Goal: Task Accomplishment & Management: Complete application form

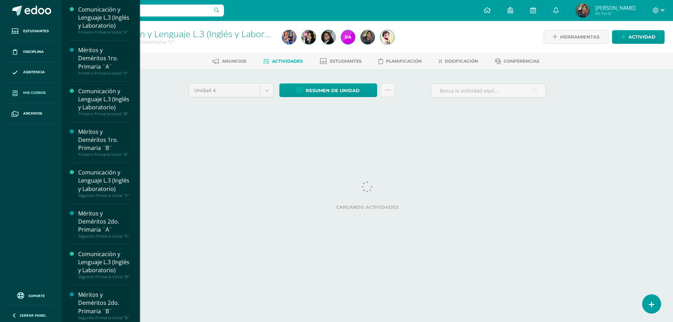
click at [25, 90] on span "Mis cursos" at bounding box center [34, 93] width 22 height 6
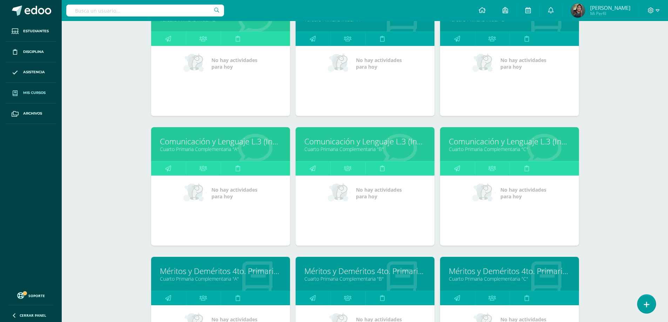
scroll to position [628, 0]
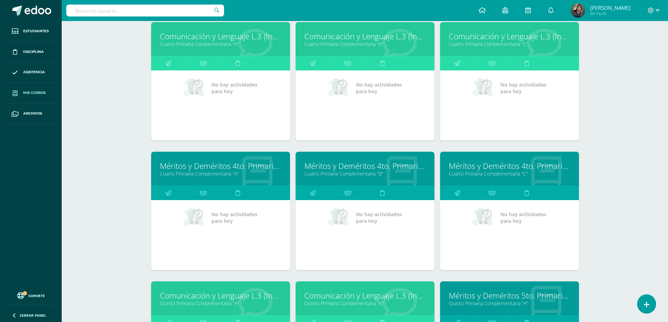
click at [233, 44] on link "Cuarto Primaria Complementaria "A"" at bounding box center [220, 44] width 121 height 7
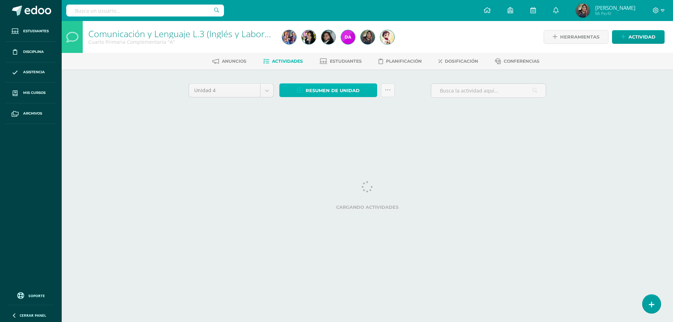
click at [320, 92] on span "Resumen de unidad" at bounding box center [333, 90] width 54 height 13
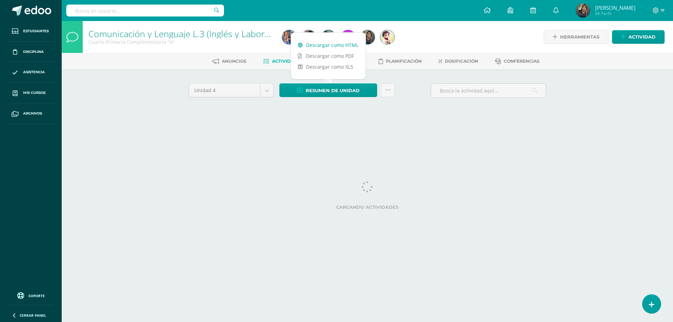
click at [321, 47] on link "Descargar como HTML" at bounding box center [328, 45] width 75 height 11
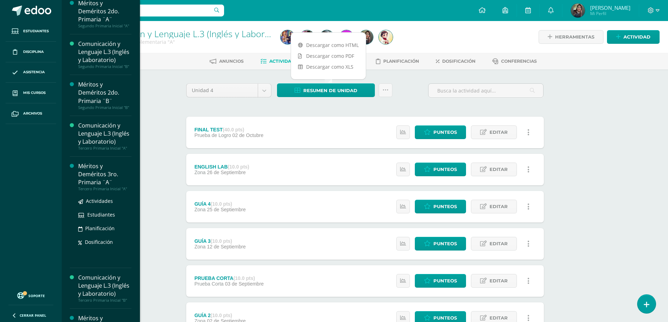
scroll to position [444, 0]
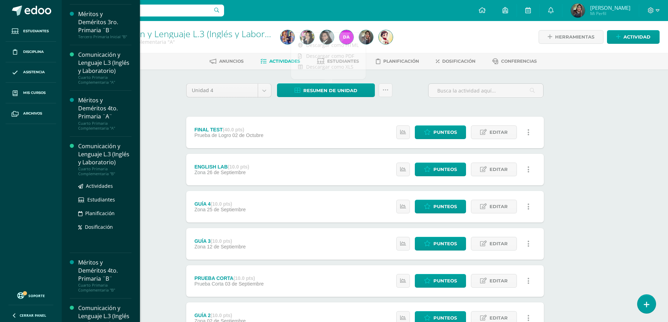
click at [93, 167] on div "Comunicación y Lenguaje L.3 (Inglés y Laboratorio)" at bounding box center [104, 154] width 53 height 24
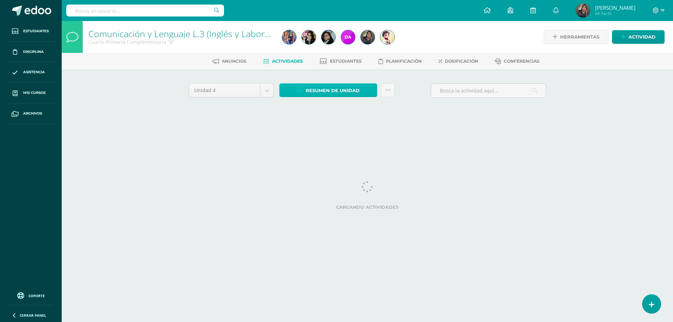
click at [324, 94] on span "Resumen de unidad" at bounding box center [333, 90] width 54 height 13
click at [318, 91] on span "Resumen de unidad" at bounding box center [333, 90] width 54 height 13
click at [493, 125] on div "Unidad 4 Unidad 1 Unidad 2 Unidad 3 Unidad 4 Resumen de unidad Subir actividade…" at bounding box center [368, 99] width 386 height 61
click at [325, 90] on span "Resumen de unidad" at bounding box center [333, 90] width 54 height 13
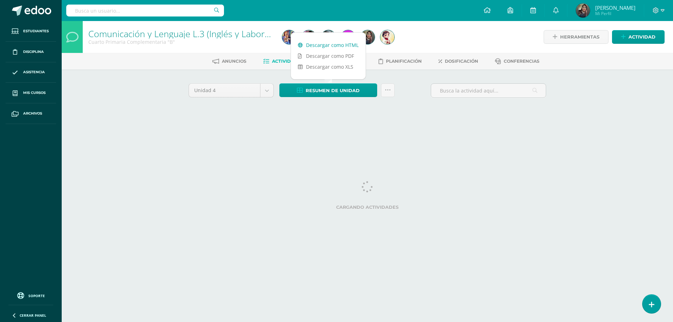
click at [329, 46] on link "Descargar como HTML" at bounding box center [328, 45] width 75 height 11
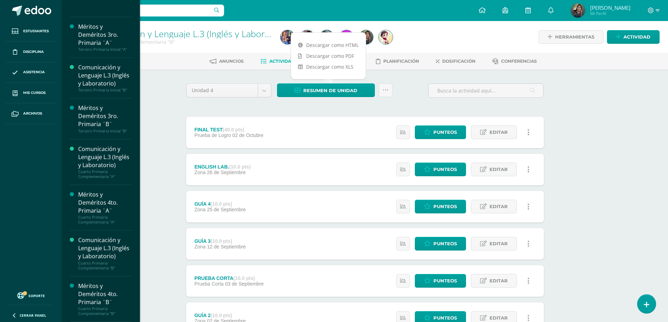
scroll to position [631, 0]
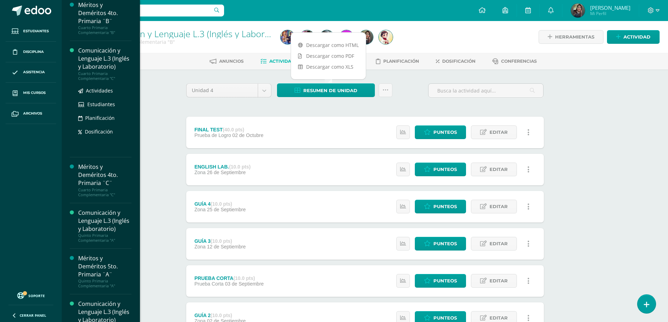
click at [91, 71] on div "Comunicación y Lenguaje L.3 (Inglés y Laboratorio)" at bounding box center [104, 59] width 53 height 24
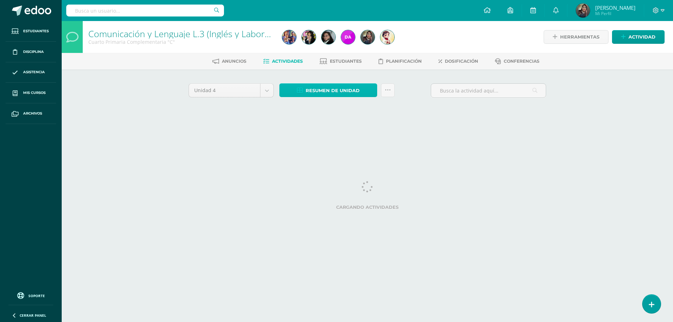
click at [348, 95] on span "Resumen de unidad" at bounding box center [333, 90] width 54 height 13
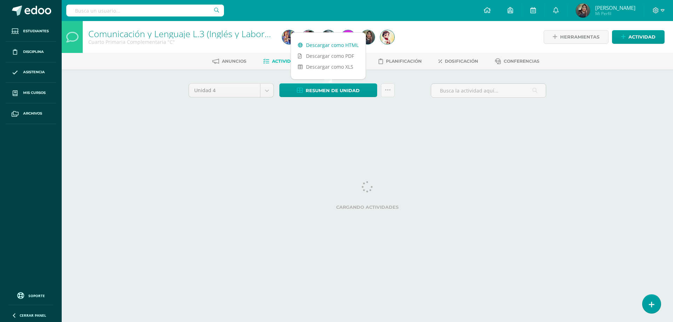
click at [347, 48] on link "Descargar como HTML" at bounding box center [328, 45] width 75 height 11
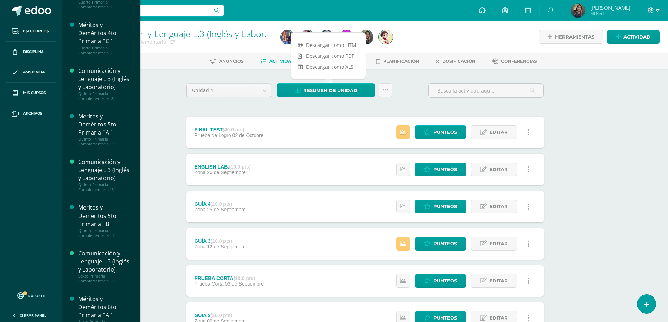
scroll to position [908, 0]
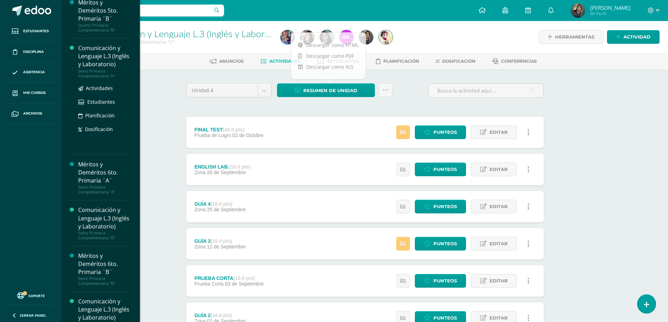
click at [83, 68] on div "Comunicación y Lenguaje L.3 (Inglés y Laboratorio)" at bounding box center [104, 56] width 53 height 24
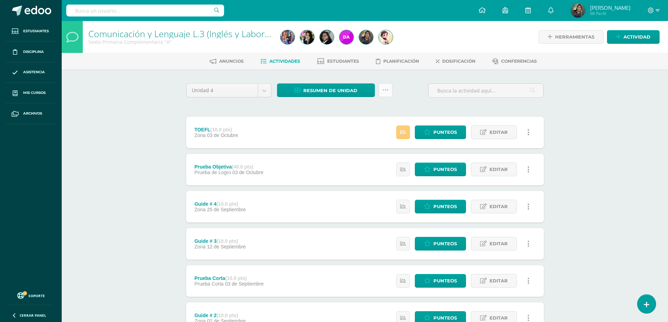
click at [380, 88] on link at bounding box center [386, 90] width 14 height 14
click at [337, 79] on div "Unidad 4 Unidad 1 Unidad 2 Unidad 3 Unidad 4 Resumen de unidad Descargar como H…" at bounding box center [365, 243] width 386 height 349
click at [337, 89] on span "Resumen de unidad" at bounding box center [330, 90] width 54 height 13
click at [338, 46] on link "Descargar como HTML" at bounding box center [326, 45] width 75 height 11
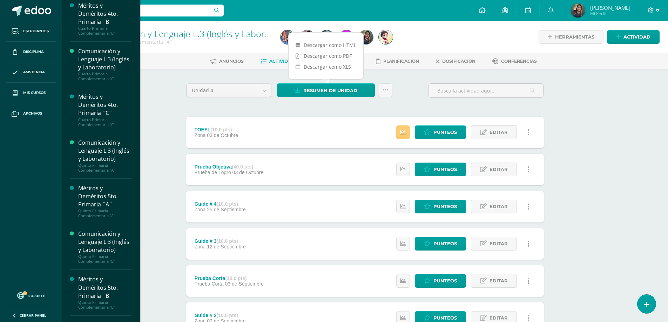
scroll to position [982, 0]
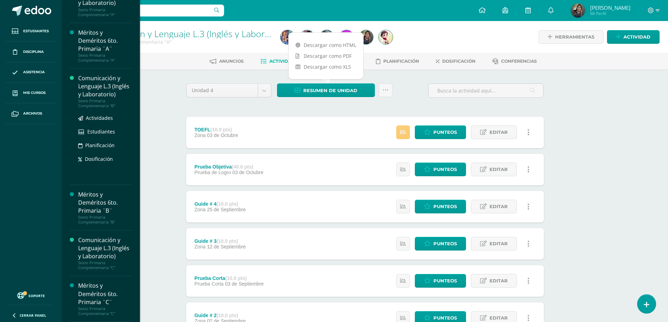
click at [93, 99] on div "Comunicación y Lenguaje L.3 (Inglés y Laboratorio)" at bounding box center [104, 86] width 53 height 24
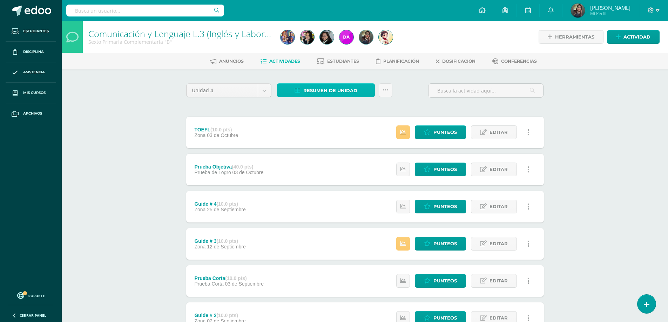
click at [337, 93] on span "Resumen de unidad" at bounding box center [330, 90] width 54 height 13
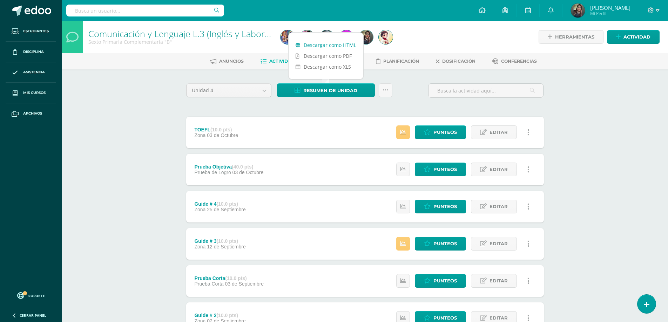
click at [344, 47] on link "Descargar como HTML" at bounding box center [326, 45] width 75 height 11
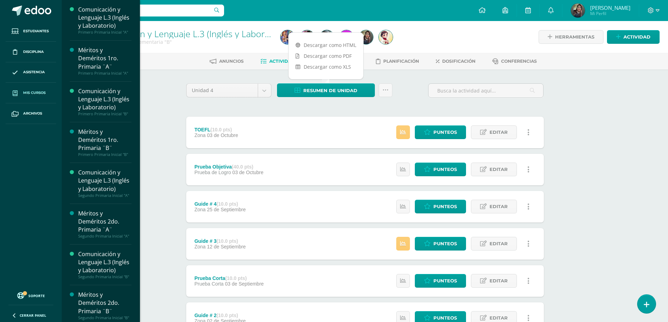
click at [36, 93] on span "Mis cursos" at bounding box center [34, 93] width 22 height 6
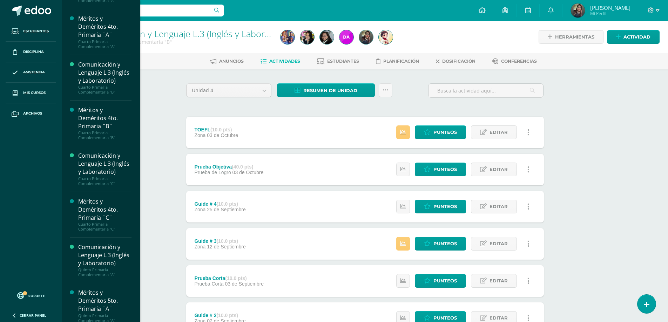
scroll to position [702, 0]
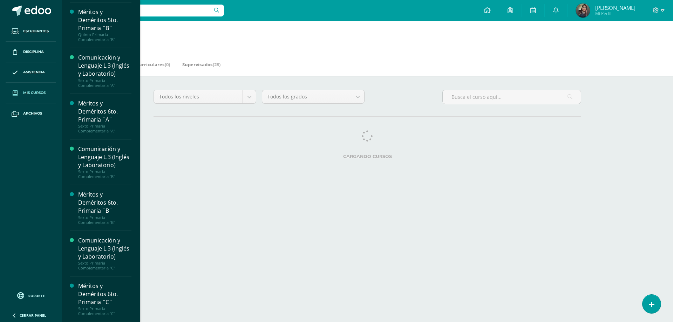
scroll to position [1032, 0]
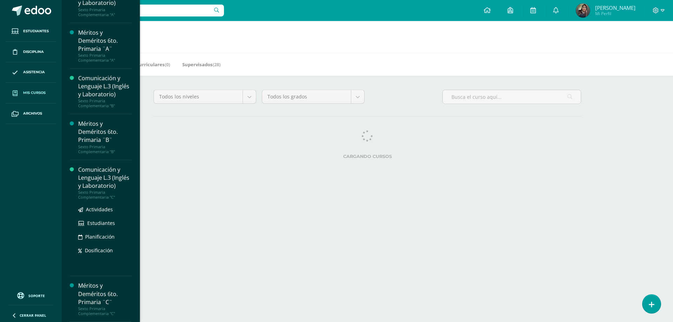
click at [98, 190] on div "Comunicación y Lenguaje L.3 (Inglés y Laboratorio)" at bounding box center [104, 178] width 53 height 24
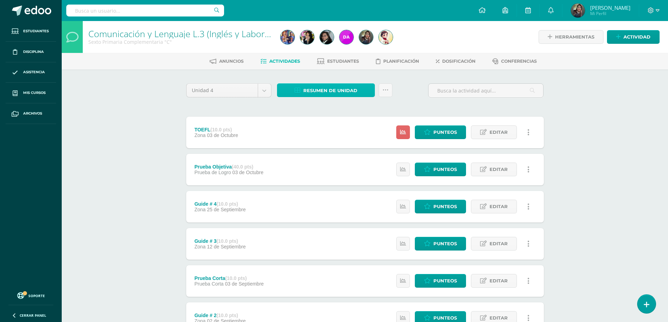
click at [318, 91] on span "Resumen de unidad" at bounding box center [330, 90] width 54 height 13
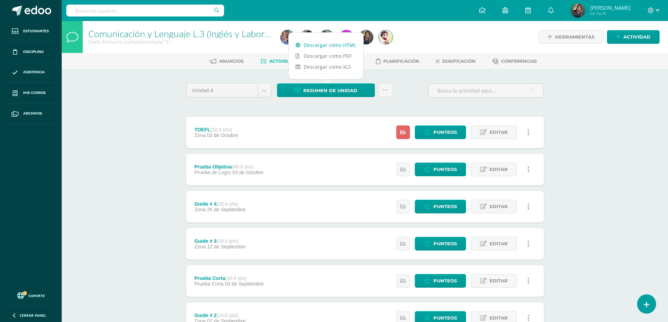
click at [326, 45] on link "Descargar como HTML" at bounding box center [326, 45] width 75 height 11
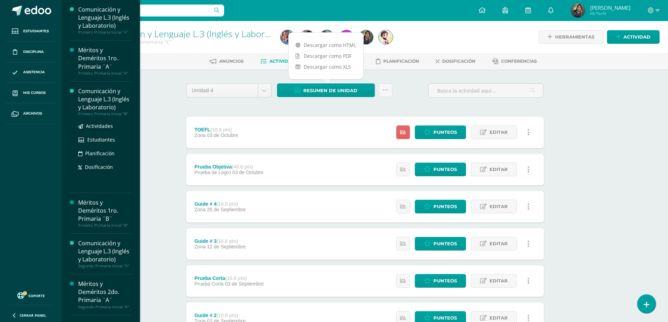
click at [102, 110] on div "Comunicación y Lenguaje L.3 (Inglés y Laboratorio)" at bounding box center [104, 99] width 53 height 24
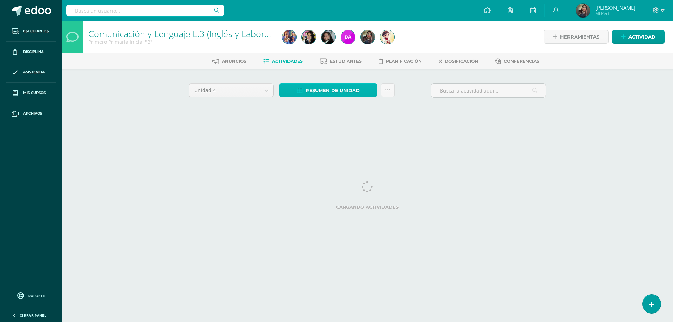
click at [318, 87] on span "Resumen de unidad" at bounding box center [333, 90] width 54 height 13
click at [313, 85] on span "Resumen de unidad" at bounding box center [333, 90] width 54 height 13
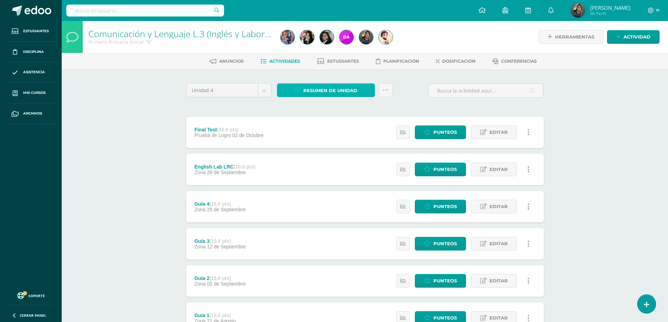
click at [357, 95] on span "Resumen de unidad" at bounding box center [330, 90] width 54 height 13
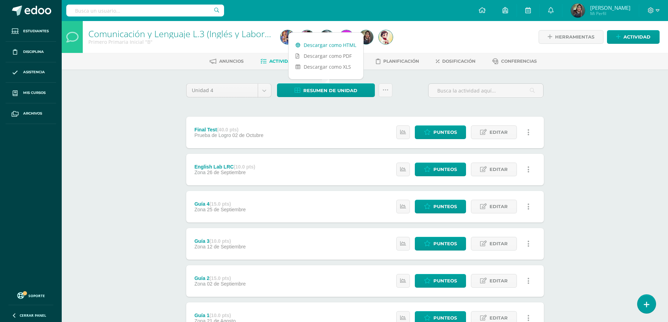
click at [349, 45] on link "Descargar como HTML" at bounding box center [326, 45] width 75 height 11
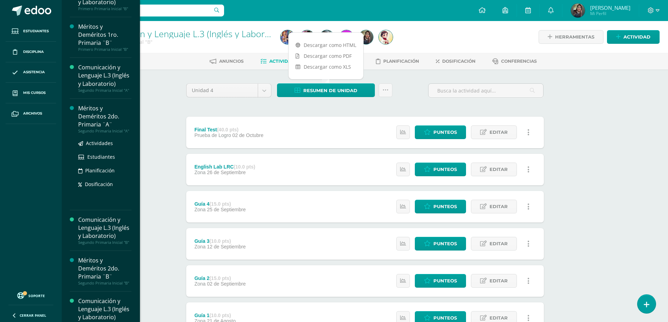
scroll to position [140, 0]
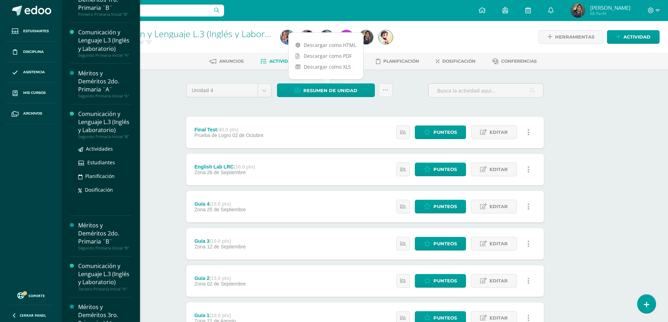
click at [89, 134] on div "Comunicación y Lenguaje L.3 (Inglés y Laboratorio)" at bounding box center [104, 122] width 53 height 24
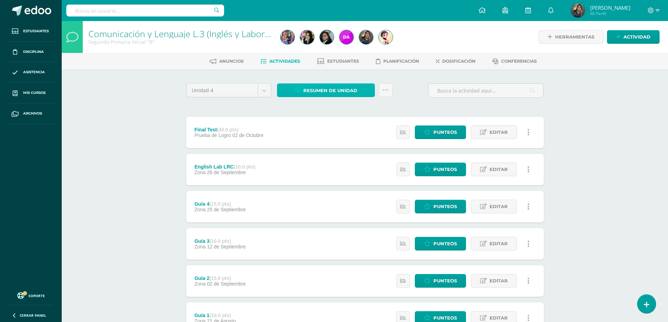
click at [311, 88] on span "Resumen de unidad" at bounding box center [330, 90] width 54 height 13
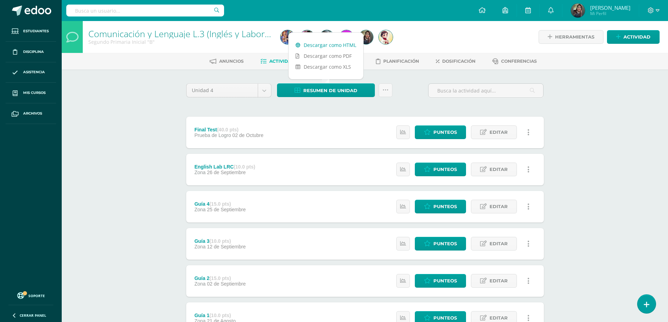
click at [319, 44] on link "Descargar como HTML" at bounding box center [326, 45] width 75 height 11
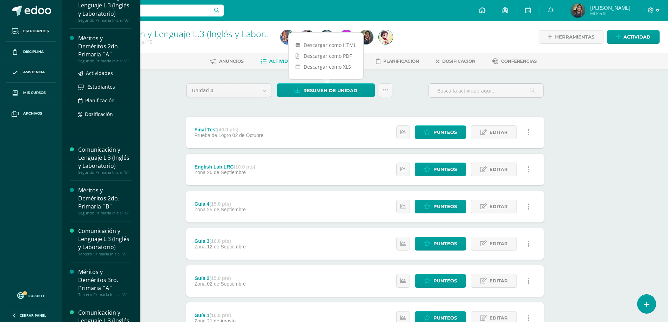
scroll to position [351, 0]
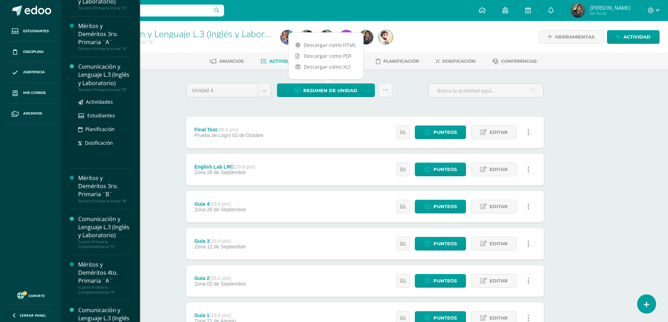
click at [94, 87] on div "Comunicación y Lenguaje L.3 (Inglés y Laboratorio)" at bounding box center [104, 75] width 53 height 24
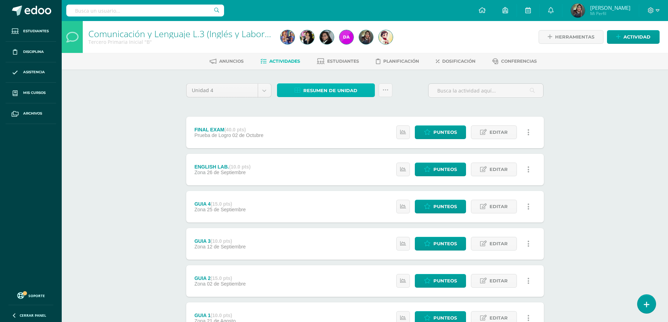
click at [321, 85] on span "Resumen de unidad" at bounding box center [330, 90] width 54 height 13
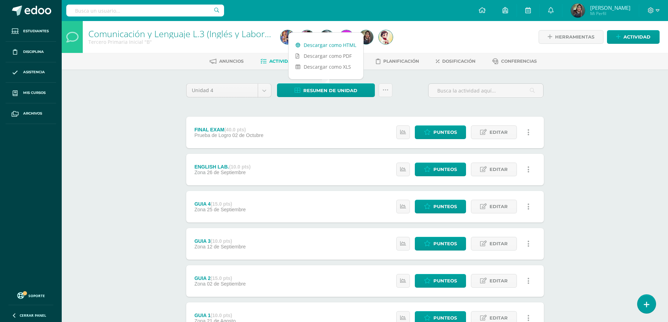
click at [337, 46] on link "Descargar como HTML" at bounding box center [326, 45] width 75 height 11
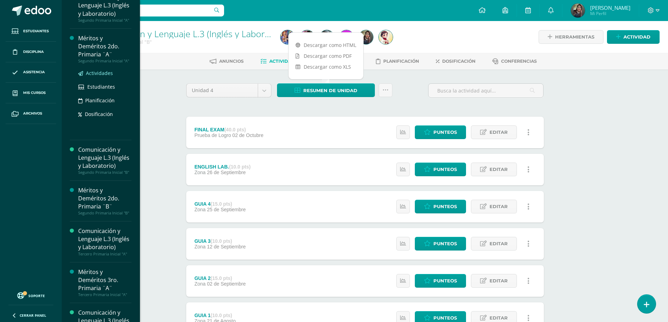
scroll to position [316, 0]
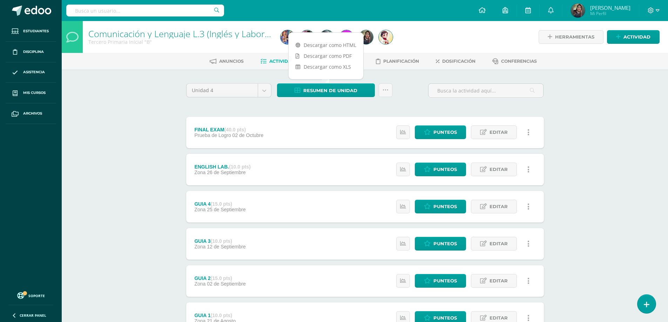
click at [583, 122] on div "Comunicación y Lenguaje L.3 (Inglés y Laboratorio) Tercero Primaria Inicial "B"…" at bounding box center [365, 201] width 606 height 360
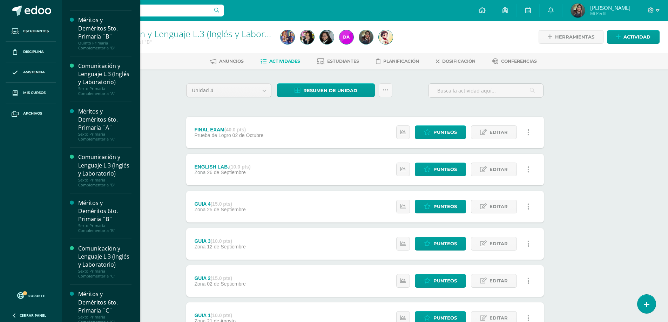
scroll to position [926, 0]
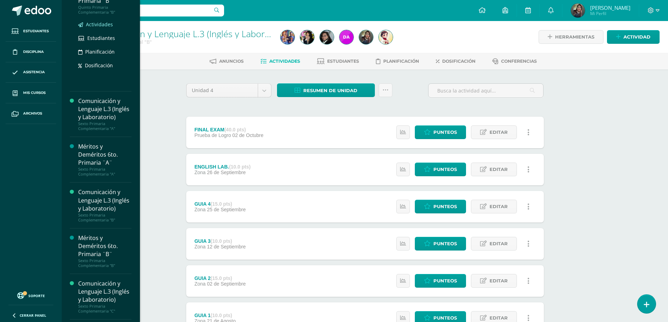
click at [94, 28] on span "Actividades" at bounding box center [99, 24] width 27 height 7
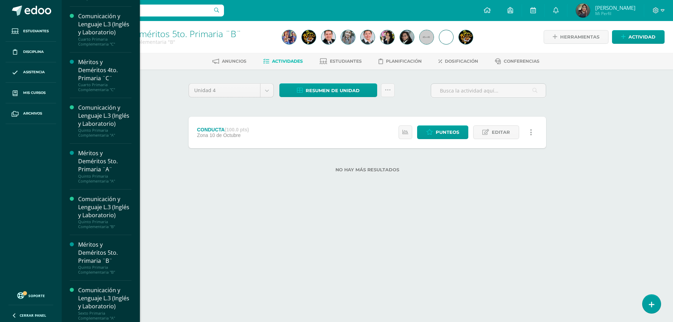
scroll to position [911, 0]
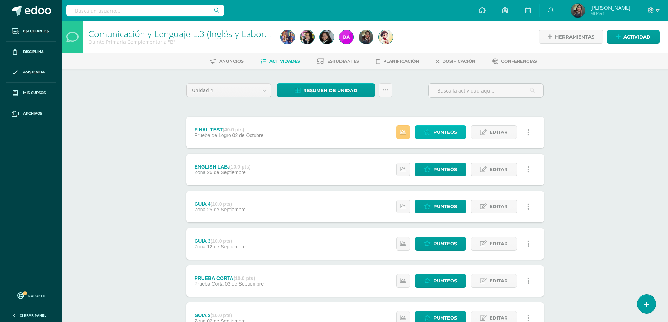
click at [436, 129] on span "Punteos" at bounding box center [446, 132] width 24 height 13
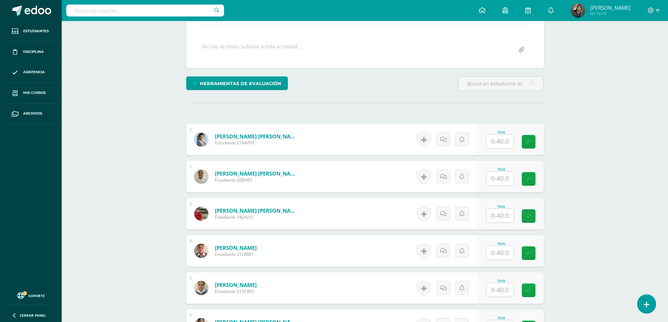
scroll to position [50, 0]
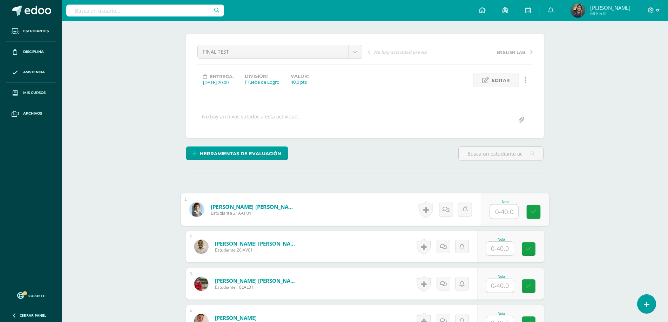
click at [492, 215] on input "text" at bounding box center [504, 212] width 28 height 14
type input "17"
type input "34"
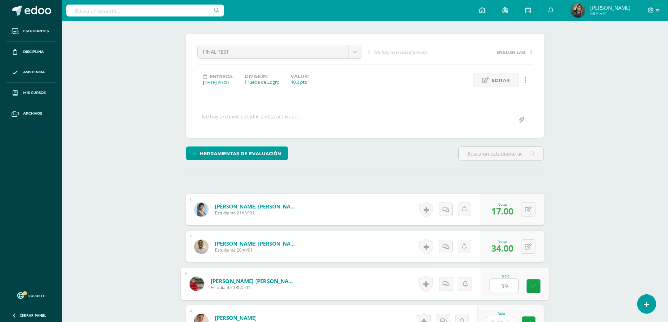
type input "39"
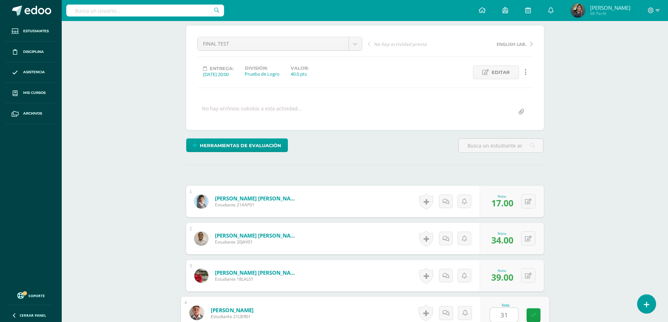
type input "31"
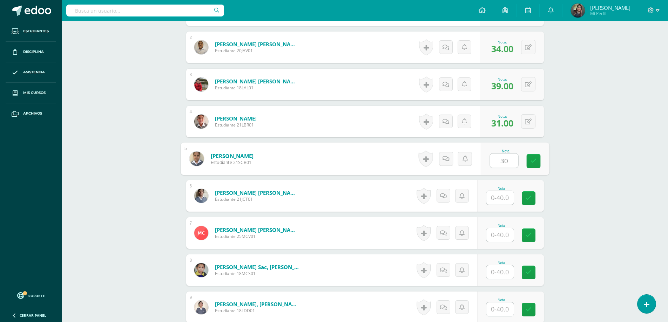
type input "30"
type input "31"
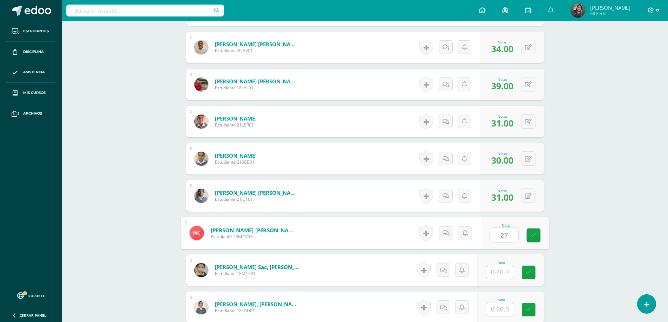
type input "27"
type input "25"
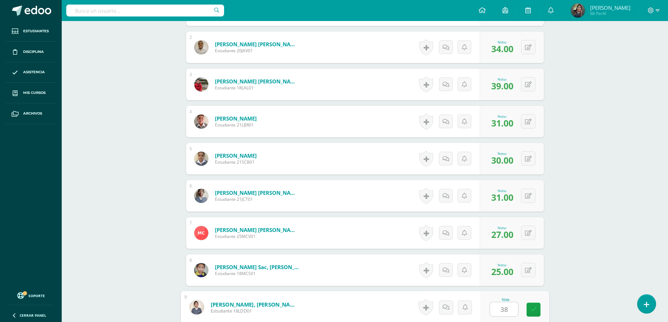
type input "38"
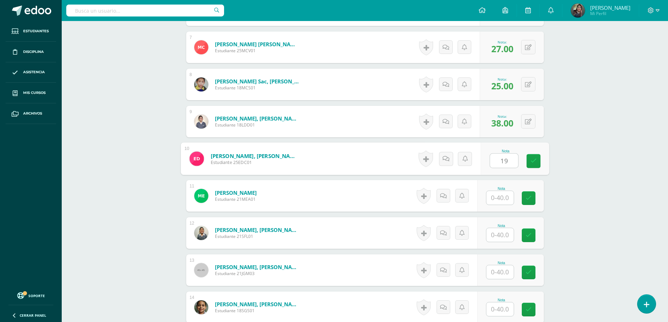
type input "19"
type input "33"
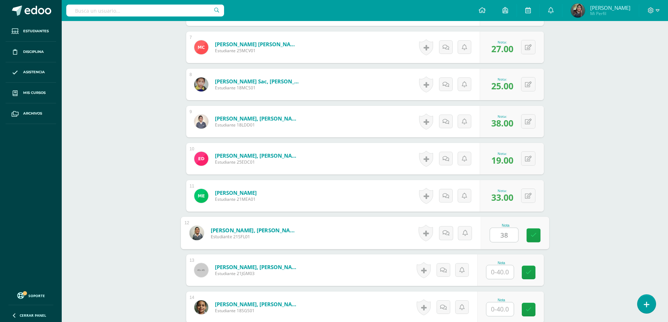
type input "38"
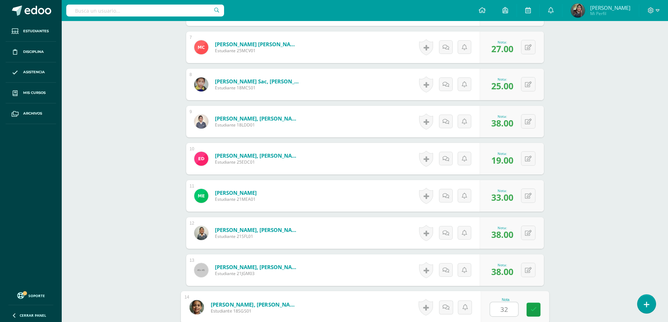
type input "32"
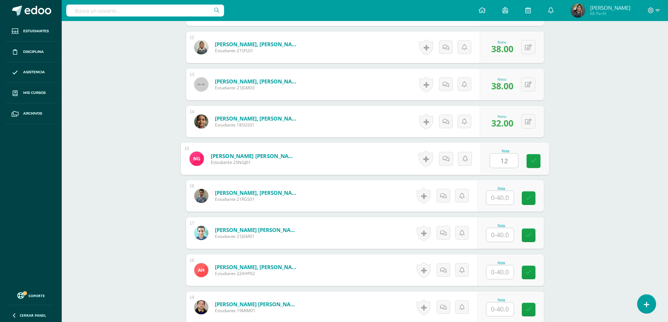
type input "12"
type input "29"
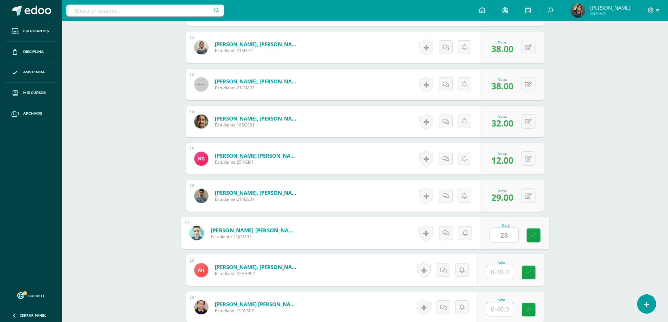
type input "28"
type input "36"
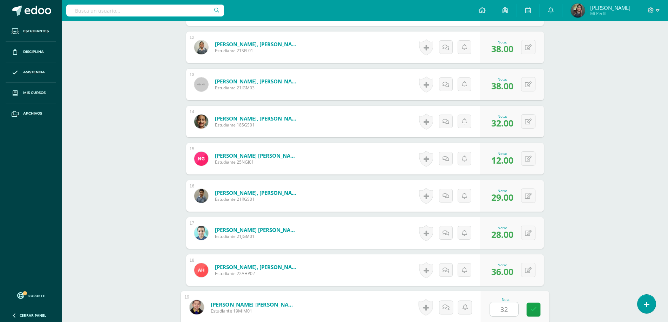
type input "32"
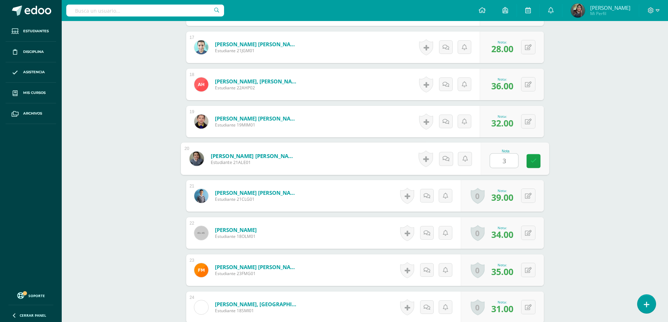
type input "38"
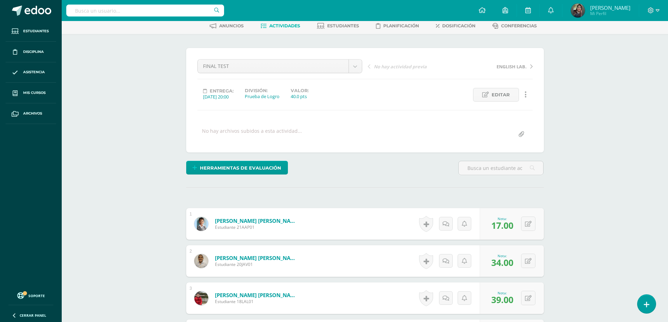
scroll to position [0, 0]
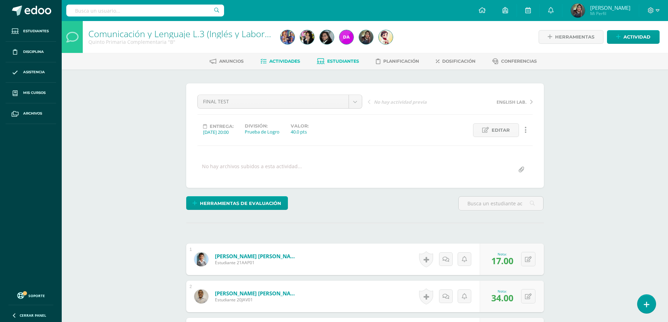
click at [343, 63] on span "Estudiantes" at bounding box center [343, 61] width 32 height 5
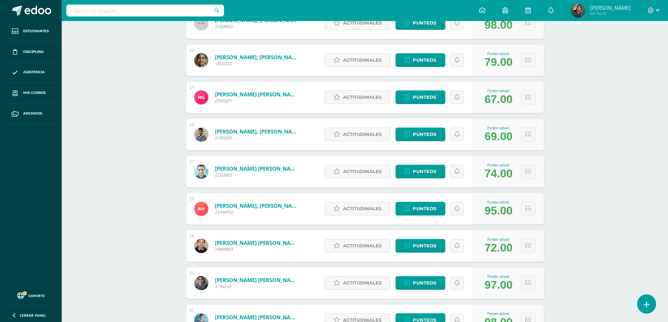
scroll to position [626, 0]
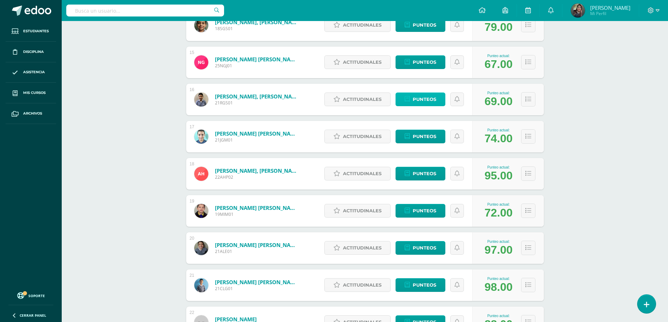
click at [420, 100] on span "Punteos" at bounding box center [425, 99] width 24 height 13
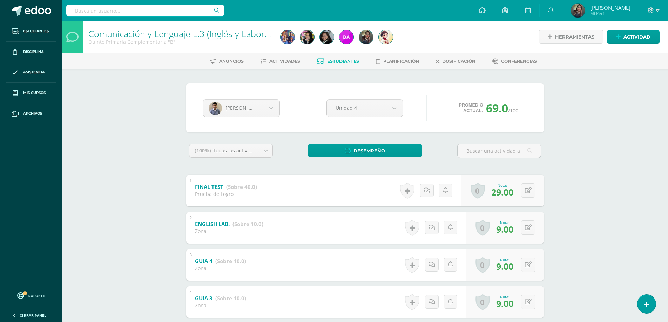
scroll to position [154, 0]
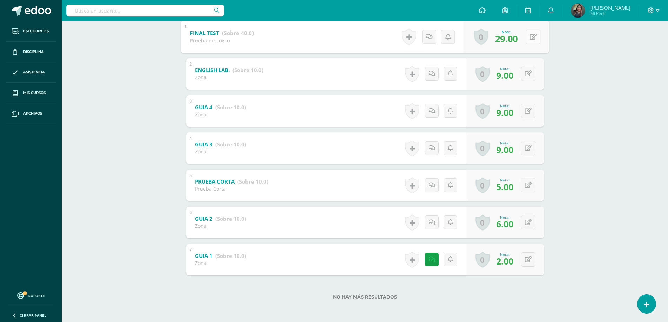
click at [523, 34] on div "0 [GEOGRAPHIC_DATA] Logros obtenidos Aún no hay logros agregados Nota: 29.00" at bounding box center [507, 36] width 86 height 33
click at [534, 40] on button at bounding box center [533, 36] width 15 height 15
type input "28"
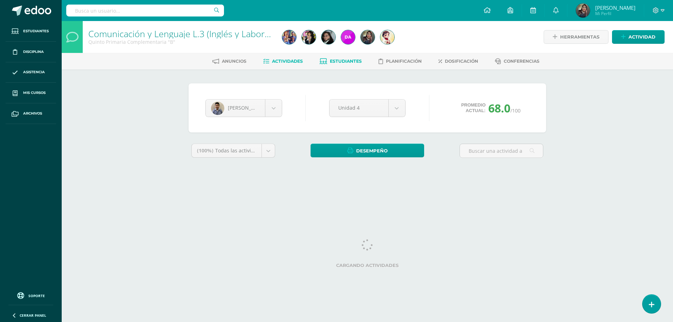
click at [291, 62] on span "Actividades" at bounding box center [287, 61] width 31 height 5
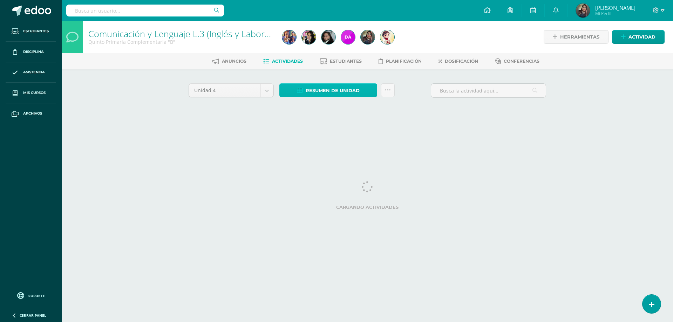
click at [310, 91] on span "Resumen de unidad" at bounding box center [333, 90] width 54 height 13
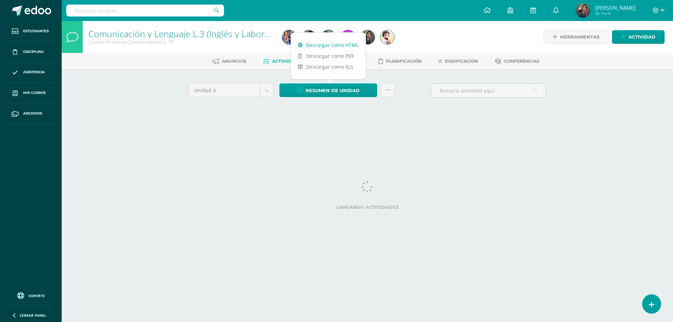
click at [320, 46] on link "Descargar como HTML" at bounding box center [328, 45] width 75 height 11
